Goal: Task Accomplishment & Management: Manage account settings

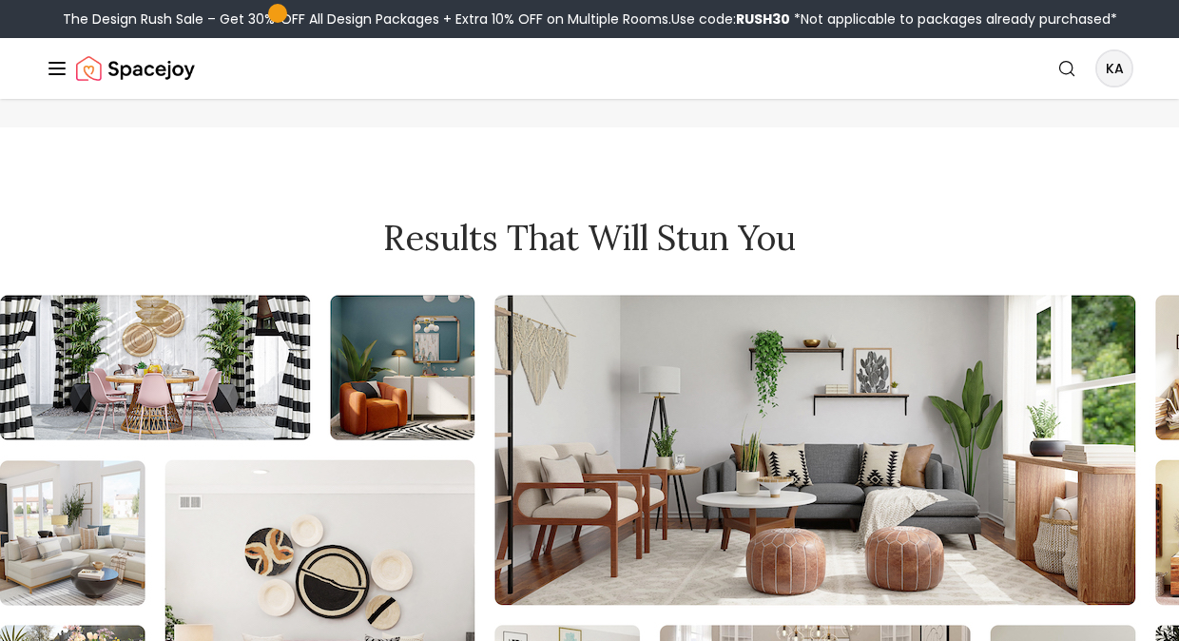
scroll to position [7366, 0]
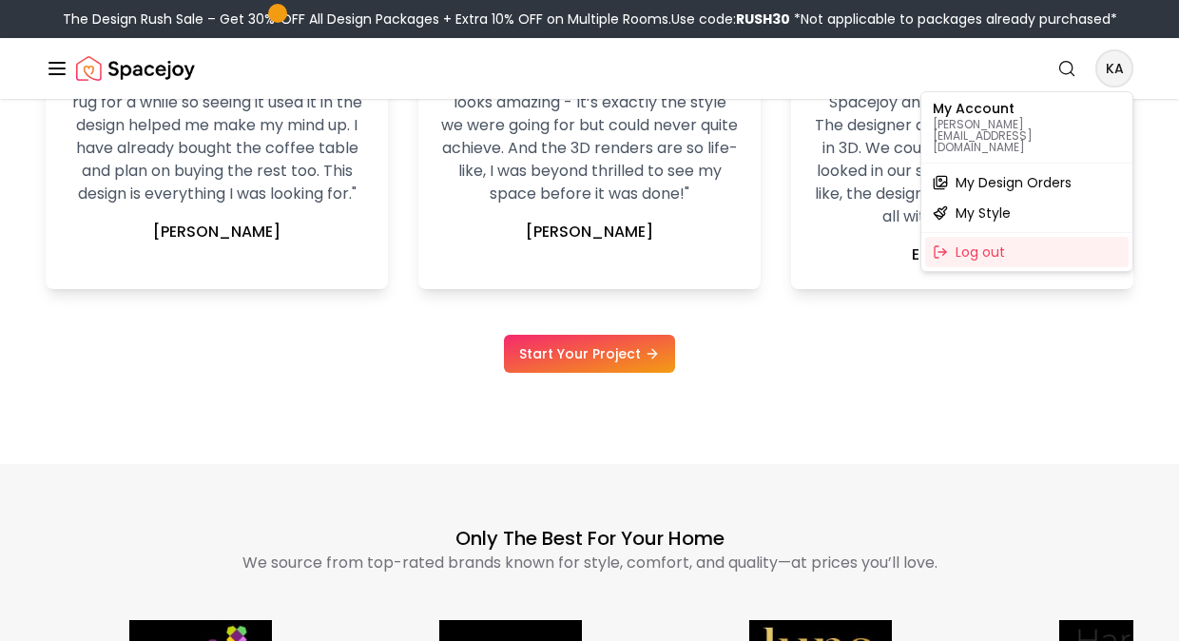
scroll to position [3956, 0]
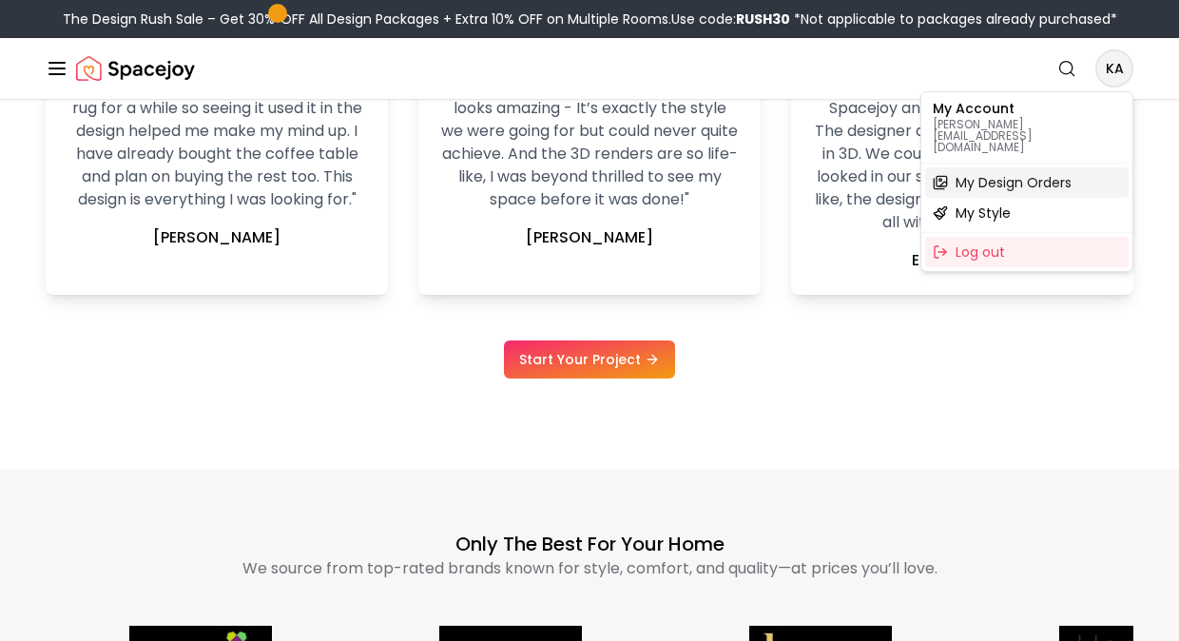
click at [1048, 173] on span "My Design Orders" at bounding box center [1013, 182] width 116 height 19
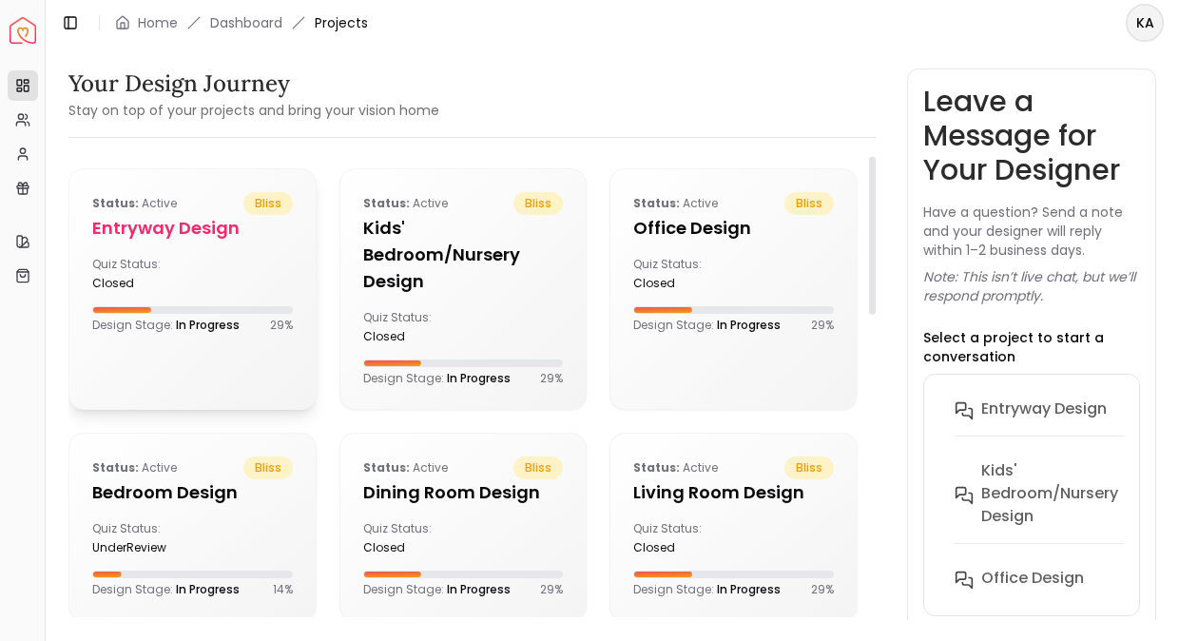
scroll to position [30, 0]
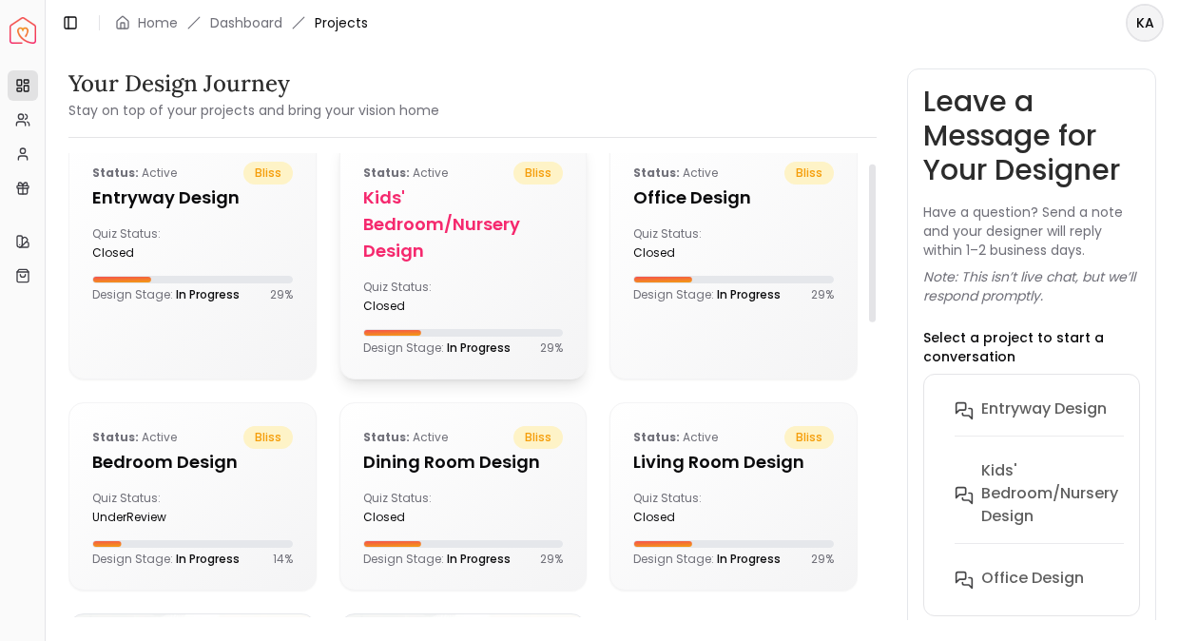
click at [422, 225] on h5 "Kids' Bedroom/Nursery design" at bounding box center [463, 224] width 201 height 80
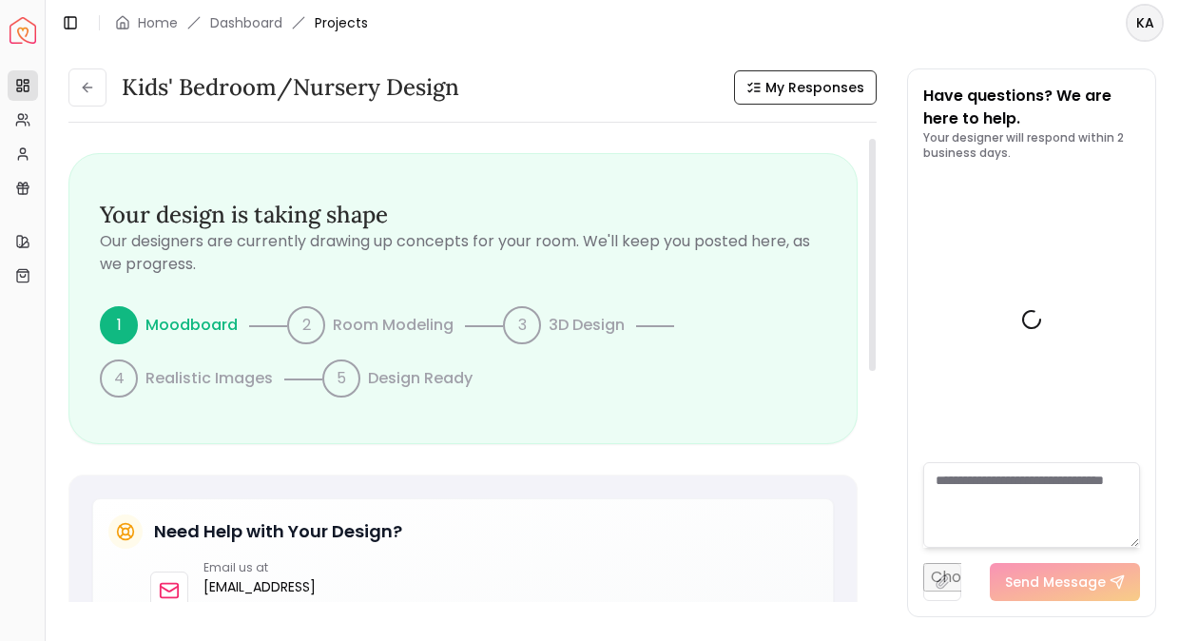
scroll to position [1083, 0]
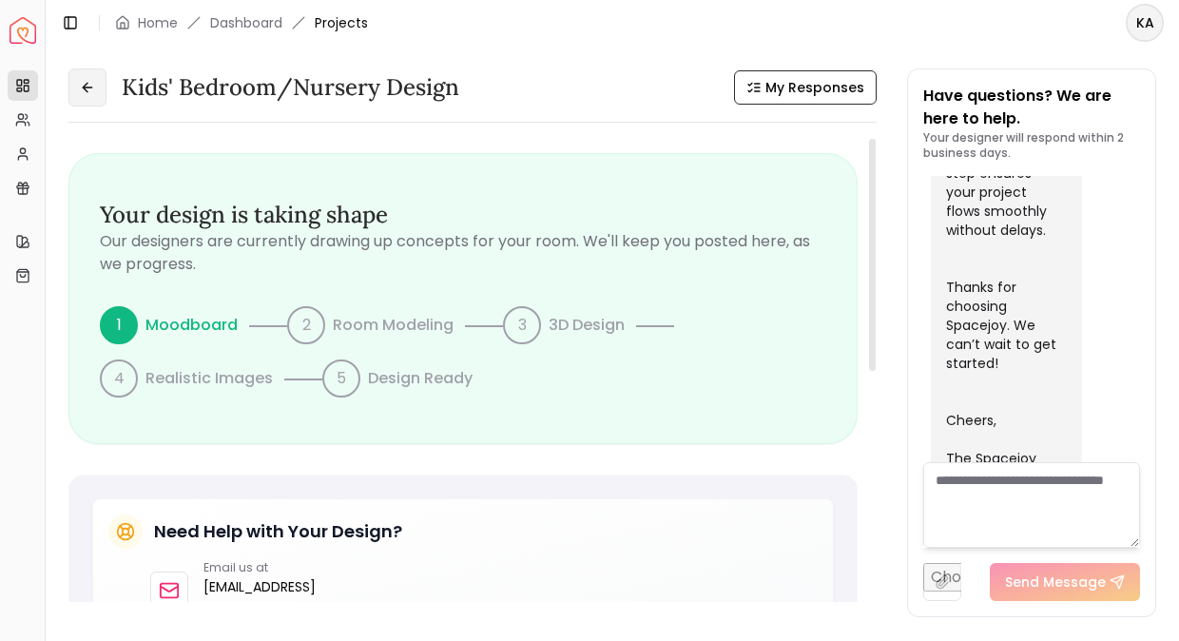
click at [90, 94] on icon at bounding box center [87, 87] width 15 height 15
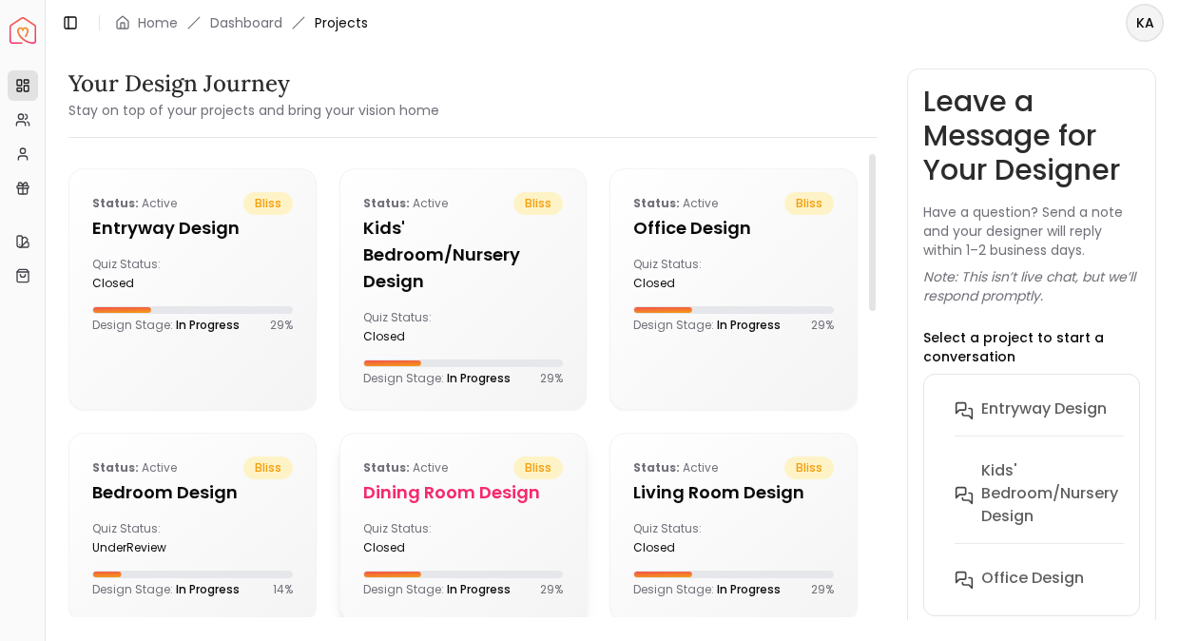
click at [445, 487] on h5 "Dining Room design" at bounding box center [463, 492] width 201 height 27
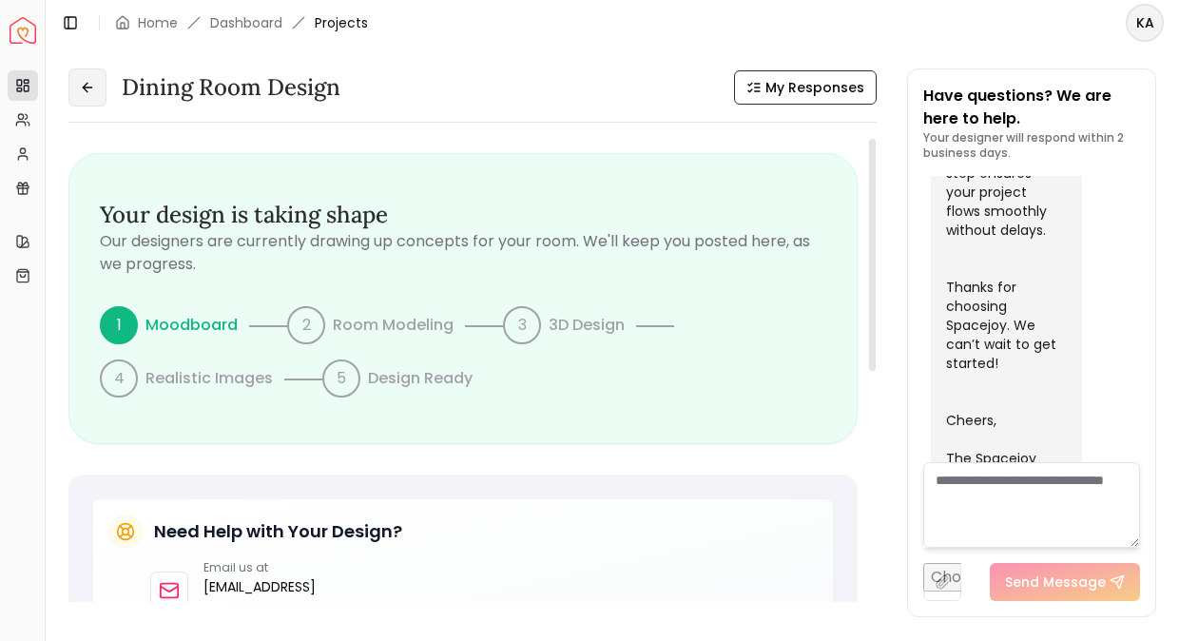
click at [86, 85] on icon at bounding box center [85, 87] width 5 height 9
